Goal: Information Seeking & Learning: Learn about a topic

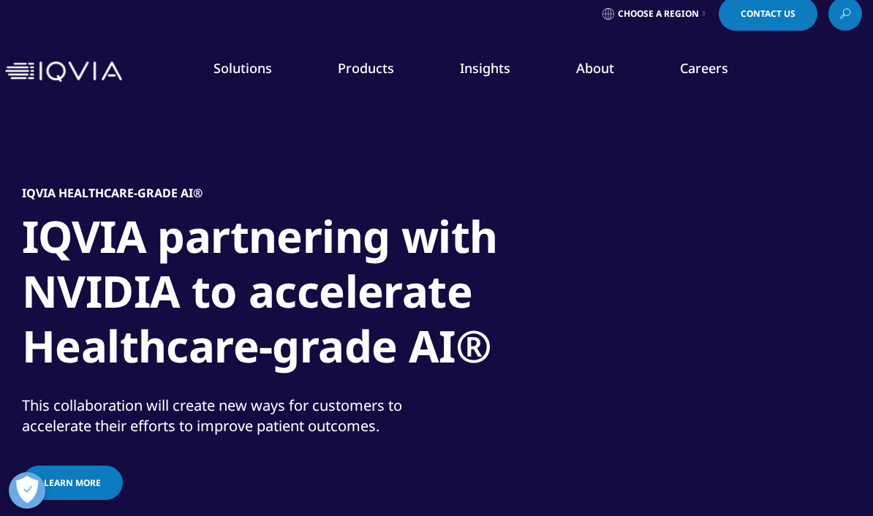
scroll to position [31, 0]
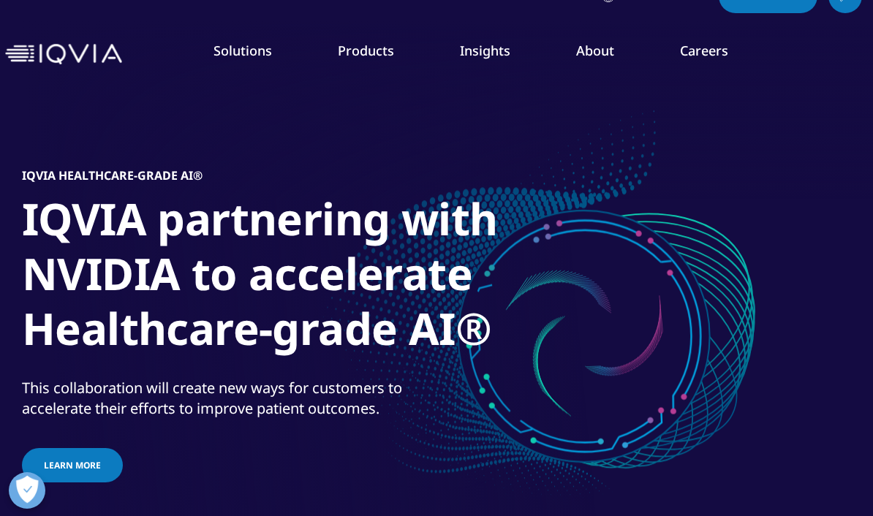
click at [597, 47] on link "About" at bounding box center [595, 51] width 38 height 18
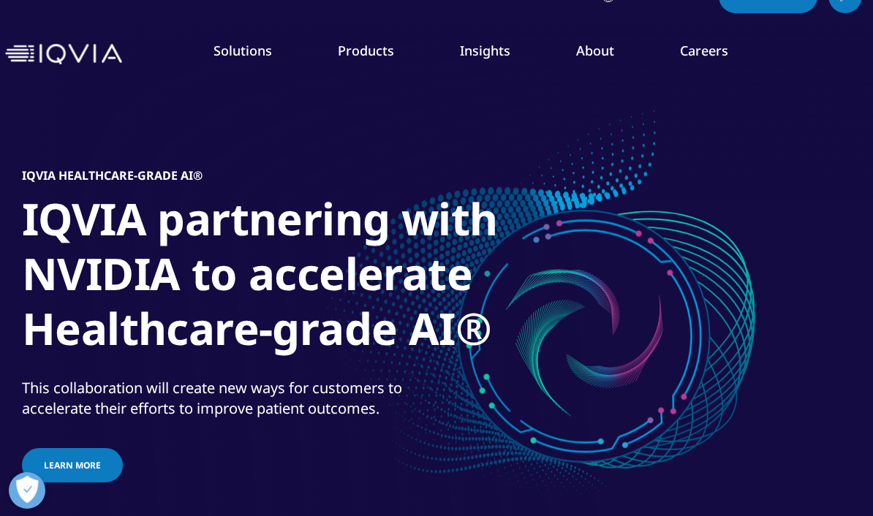
scroll to position [83, 0]
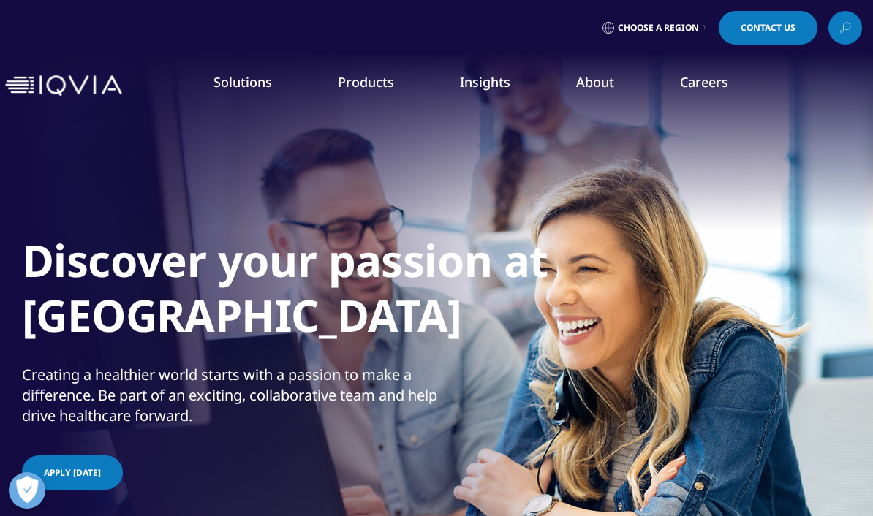
click at [589, 91] on link "About" at bounding box center [595, 82] width 38 height 18
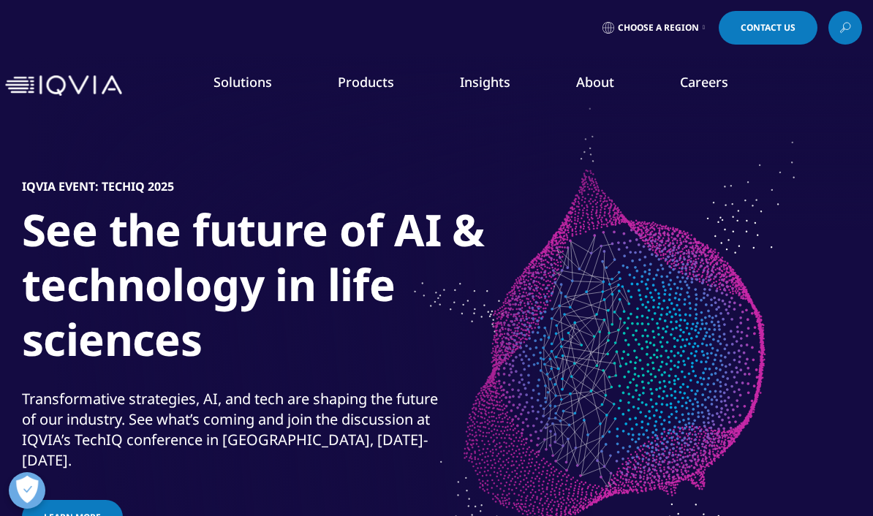
click at [276, 196] on link "Our Story" at bounding box center [341, 197] width 213 height 16
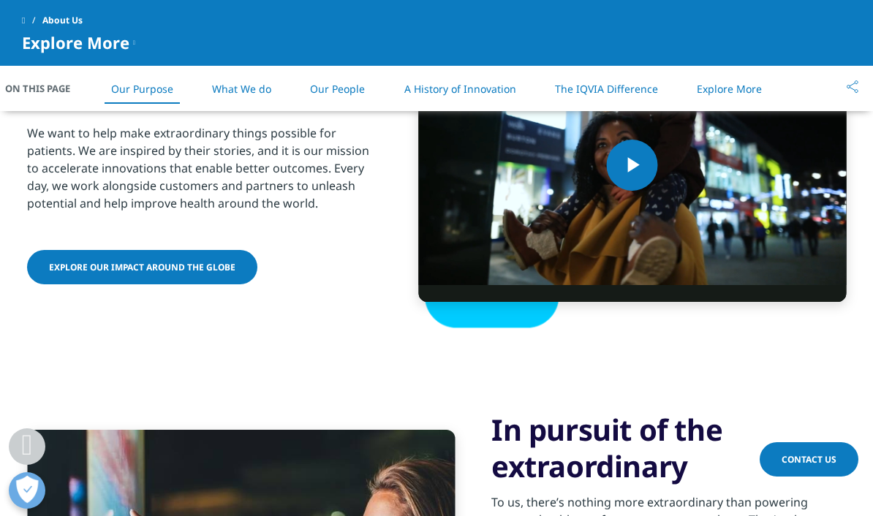
scroll to position [696, 0]
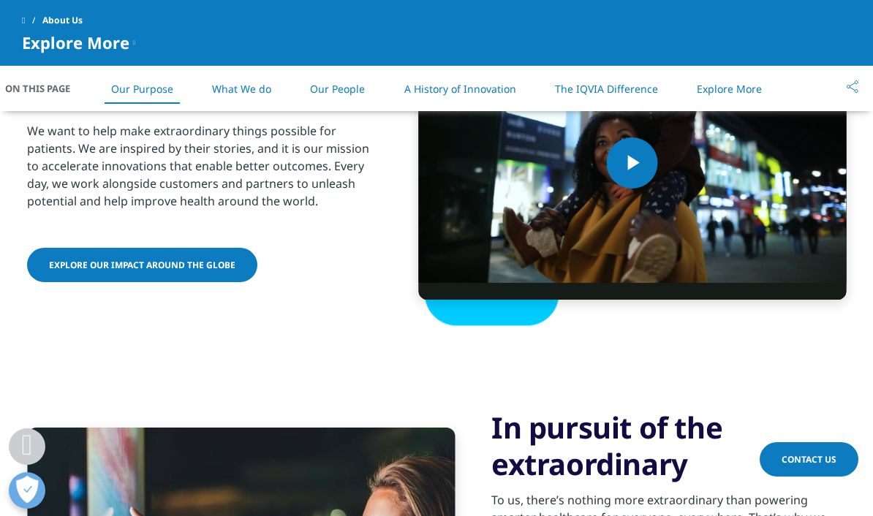
click at [252, 92] on link "What We do" at bounding box center [241, 89] width 59 height 14
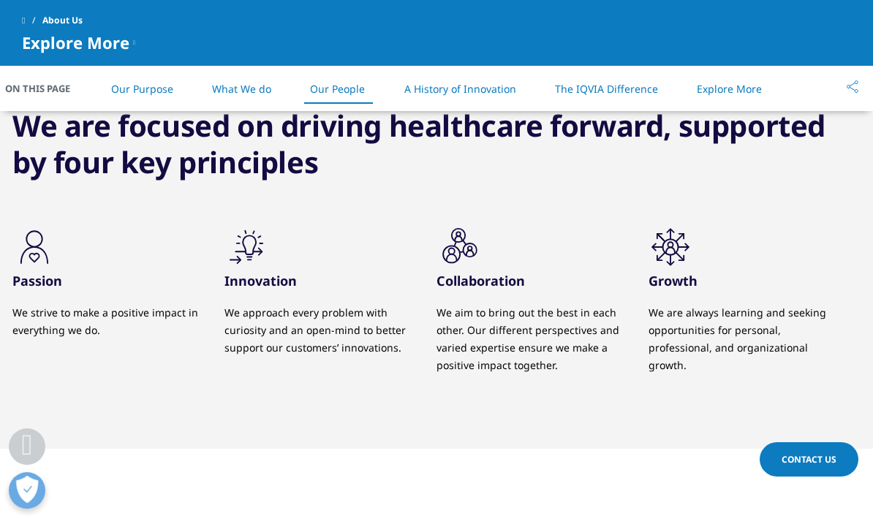
scroll to position [1422, 0]
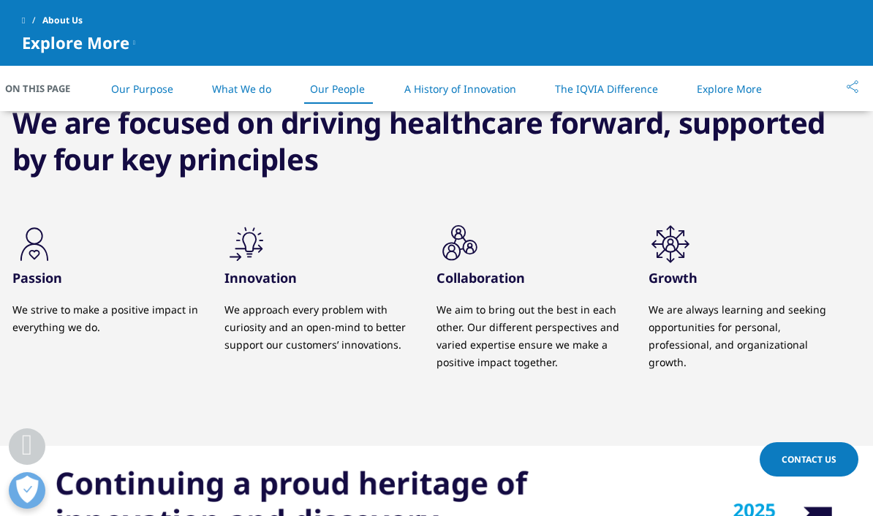
click at [463, 93] on link "A History of Innovation" at bounding box center [460, 89] width 112 height 14
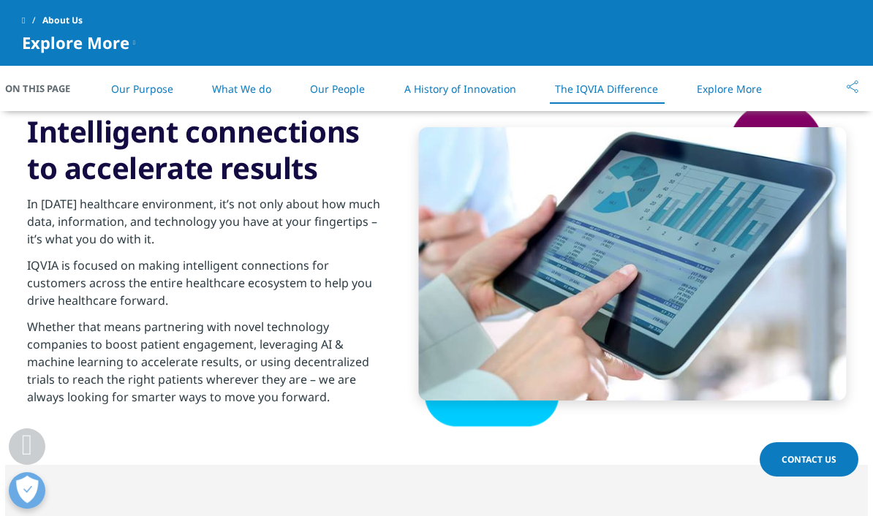
scroll to position [2356, 0]
